Goal: Use online tool/utility

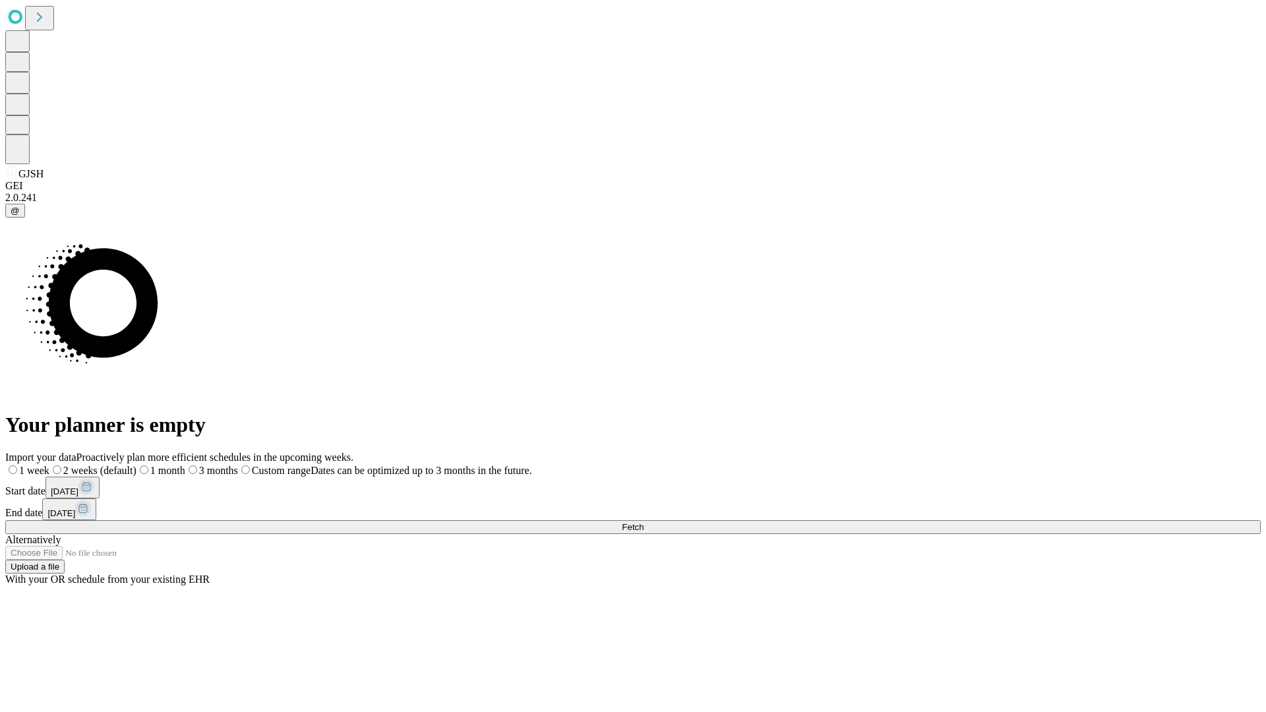
click at [644, 522] on span "Fetch" at bounding box center [633, 527] width 22 height 10
